Goal: Information Seeking & Learning: Learn about a topic

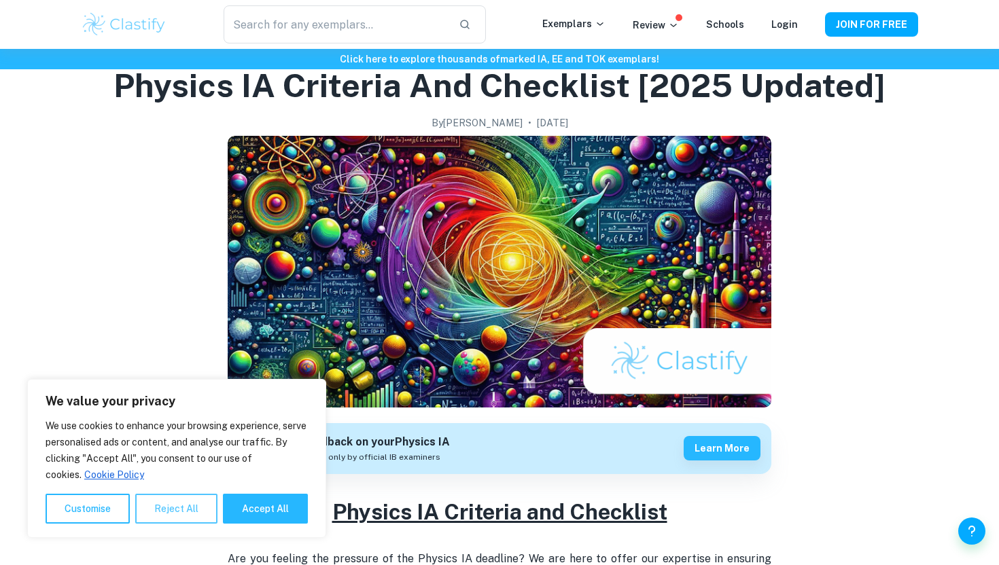
click at [180, 500] on button "Reject All" at bounding box center [176, 509] width 82 height 30
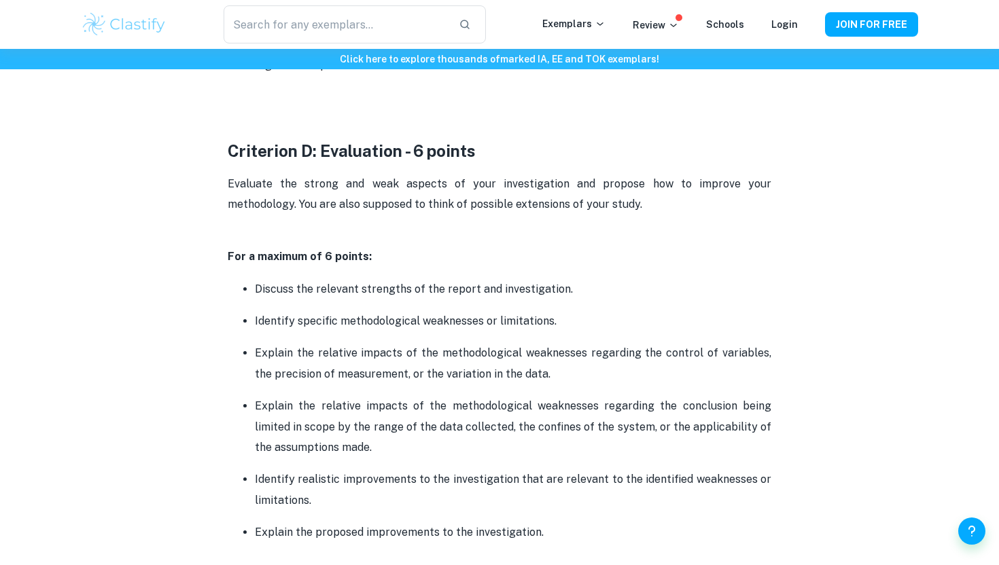
scroll to position [2710, 0]
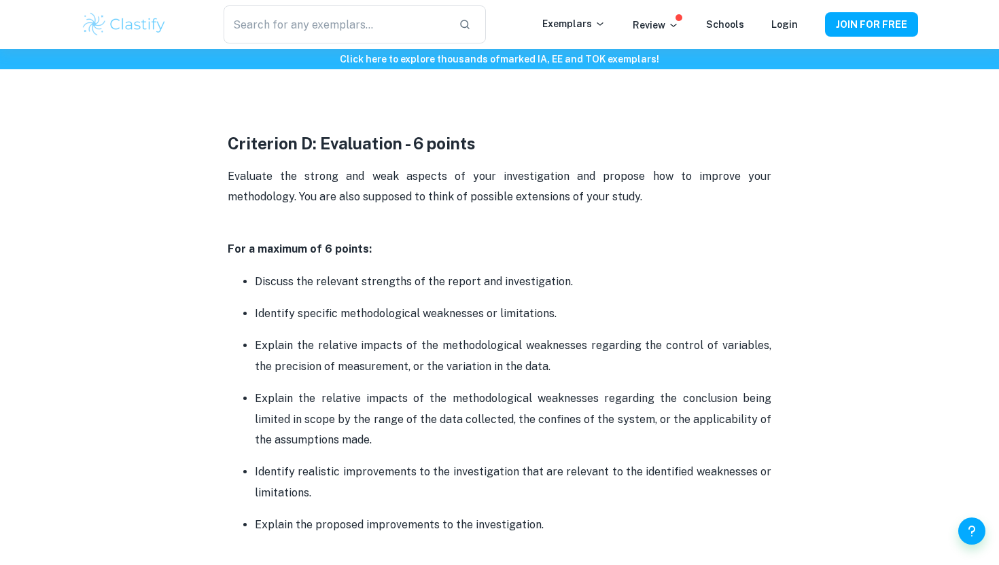
click at [378, 272] on p "Discuss the relevant strengths of the report and investigation." at bounding box center [513, 282] width 516 height 20
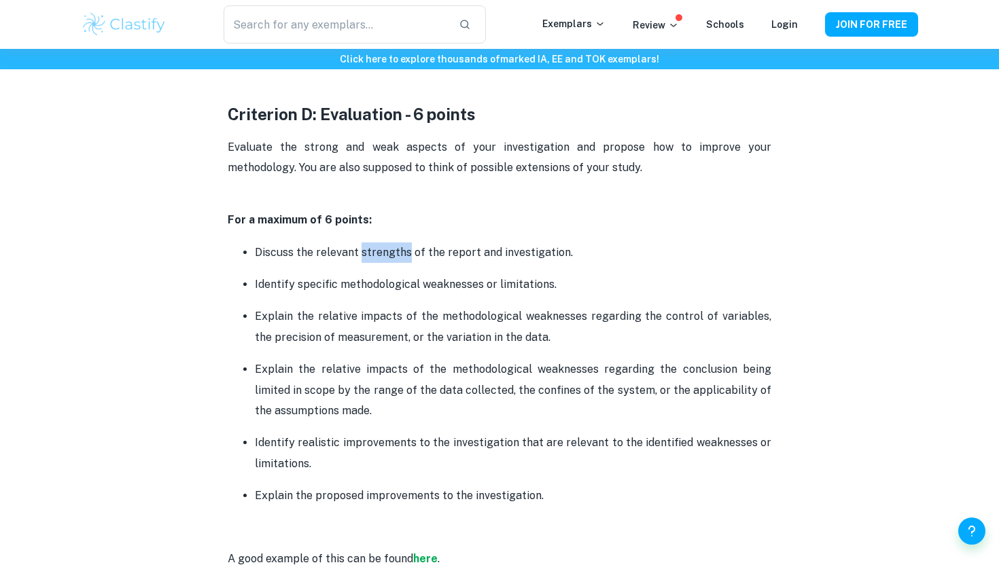
scroll to position [2746, 0]
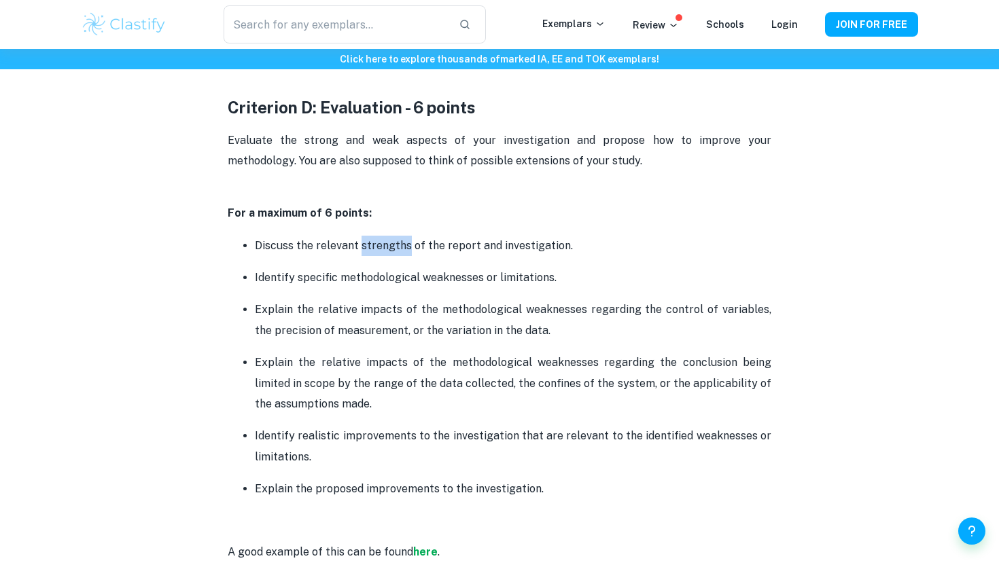
click at [490, 276] on ul "Discuss the relevant strengths of the report and investigation. Identify specif…" at bounding box center [500, 383] width 544 height 296
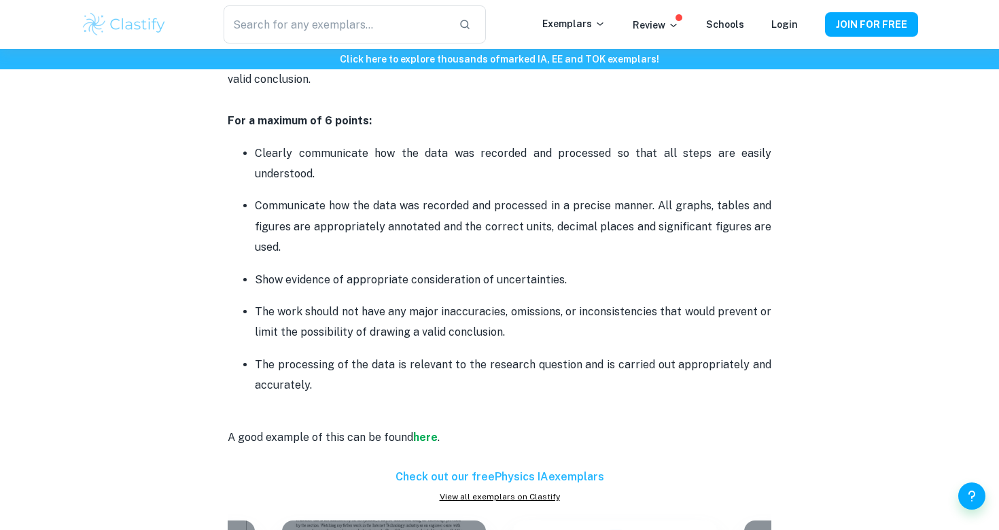
scroll to position [1787, 0]
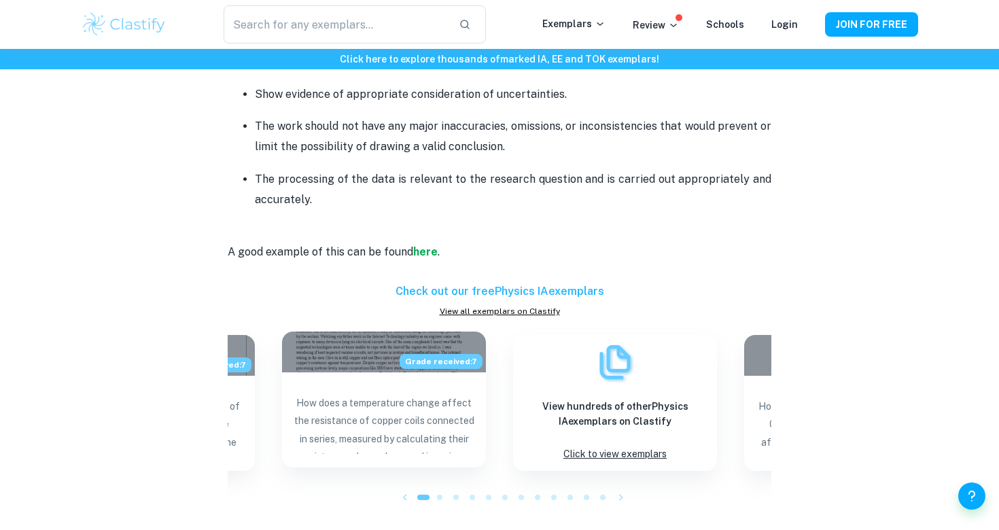
click at [436, 394] on p "How does a temperature change affect the resistance of copper coils connected i…" at bounding box center [384, 424] width 182 height 60
